Goal: Information Seeking & Learning: Learn about a topic

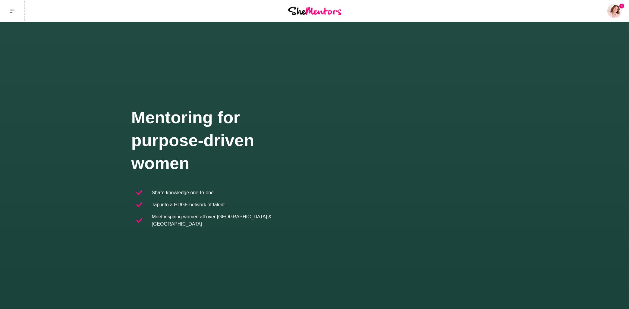
click at [12, 12] on icon at bounding box center [12, 10] width 5 height 5
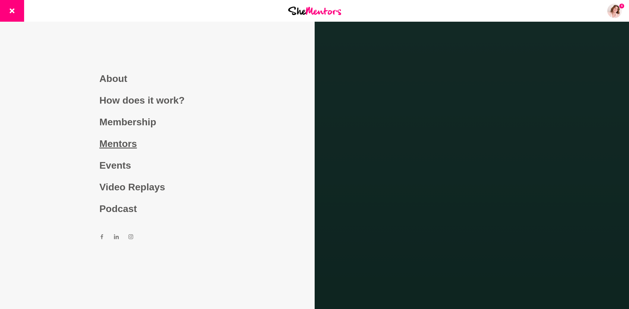
click at [127, 146] on link "Mentors" at bounding box center [157, 144] width 116 height 22
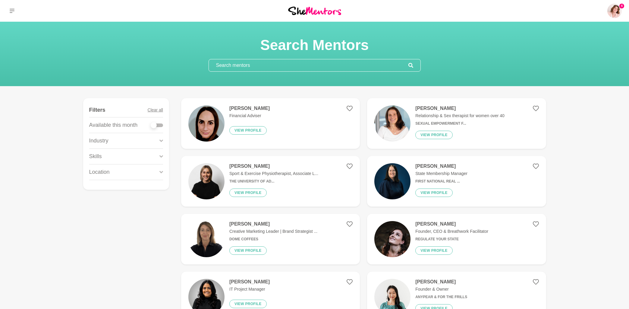
click at [252, 70] on input "text" at bounding box center [308, 65] width 199 height 12
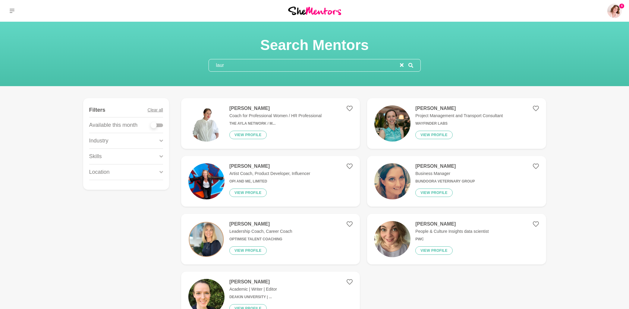
type input "laur"
click at [248, 225] on h4 "[PERSON_NAME]" at bounding box center [260, 224] width 63 height 6
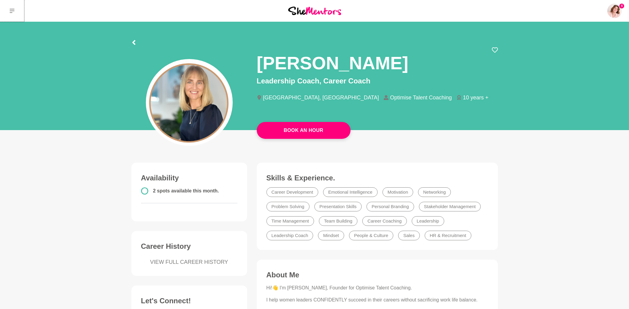
click at [13, 11] on icon at bounding box center [12, 11] width 5 height 4
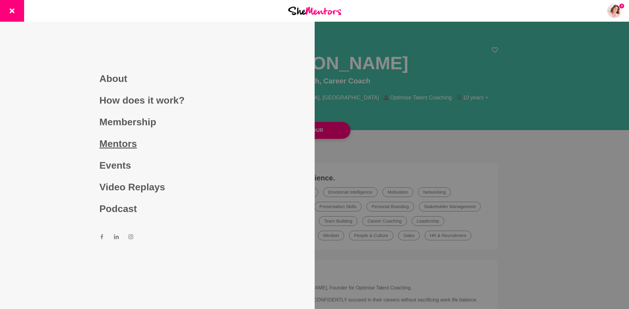
click at [115, 141] on link "Mentors" at bounding box center [157, 144] width 116 height 22
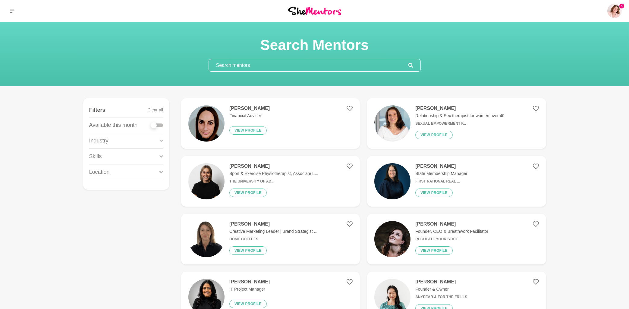
click at [269, 64] on input "text" at bounding box center [308, 65] width 199 height 12
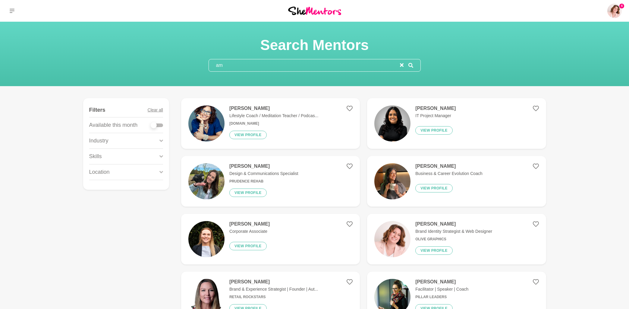
type input "am"
click at [440, 226] on h4 "[PERSON_NAME]" at bounding box center [453, 224] width 77 height 6
